Goal: Task Accomplishment & Management: Manage account settings

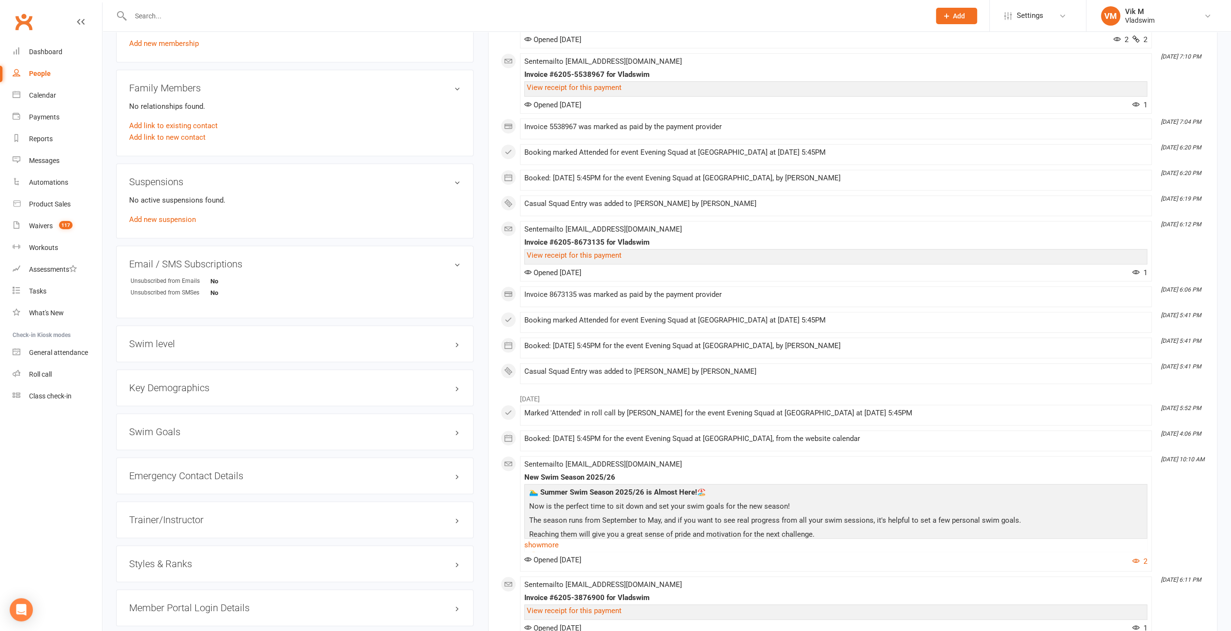
scroll to position [822, 0]
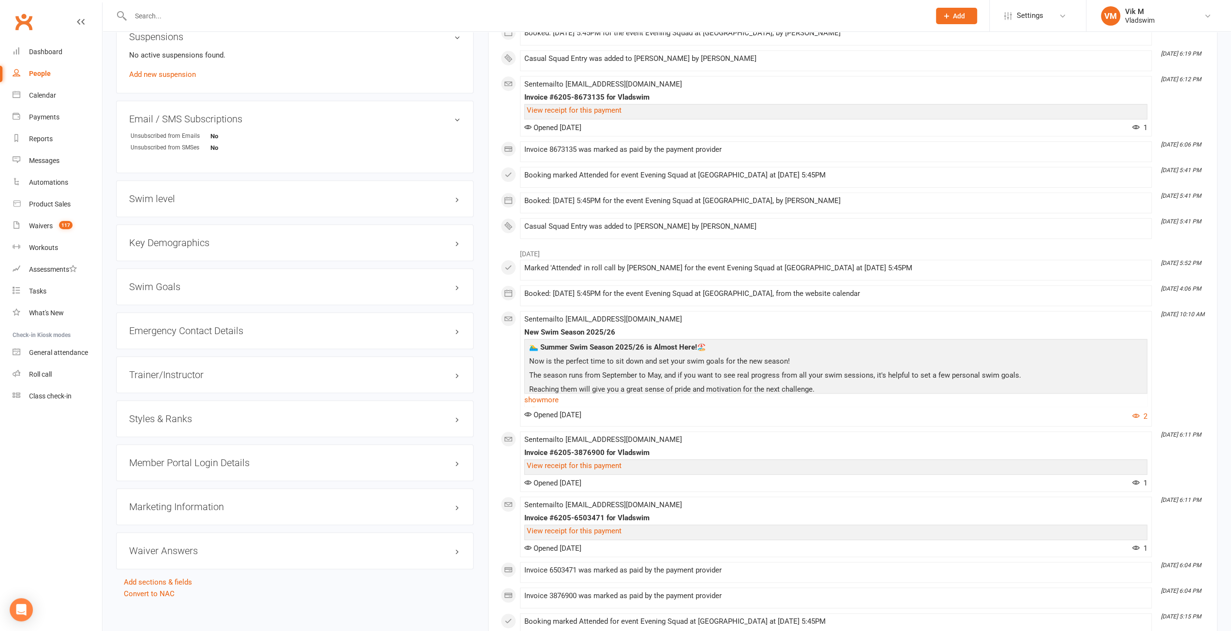
click at [207, 458] on h3 "Member Portal Login Details" at bounding box center [294, 463] width 331 height 11
click at [450, 479] on div "Copy" at bounding box center [450, 482] width 19 height 12
click at [148, 492] on strong "8204" at bounding box center [170, 496] width 56 height 10
copy strong "8204"
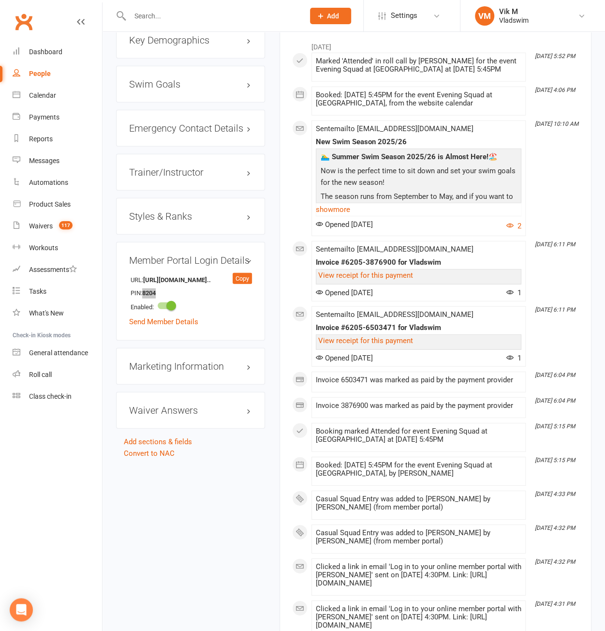
scroll to position [1123, 0]
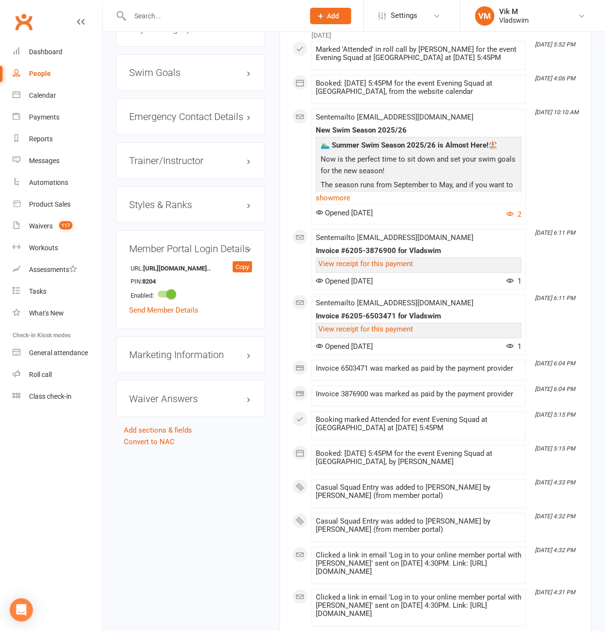
click at [316, 257] on div "View receipt for this payment" at bounding box center [419, 264] width 206 height 15
click at [243, 261] on div "Copy" at bounding box center [242, 267] width 19 height 12
click at [150, 277] on strong "8204" at bounding box center [170, 282] width 56 height 10
copy strong "8204"
